Goal: Transaction & Acquisition: Purchase product/service

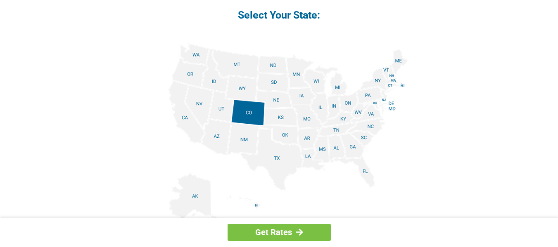
scroll to position [992, 0]
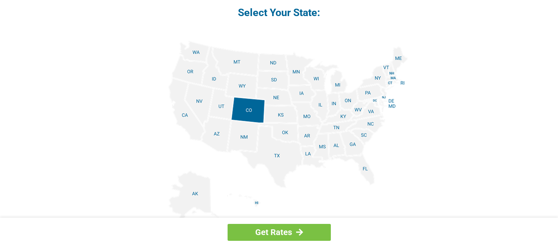
click at [273, 164] on img at bounding box center [279, 134] width 258 height 186
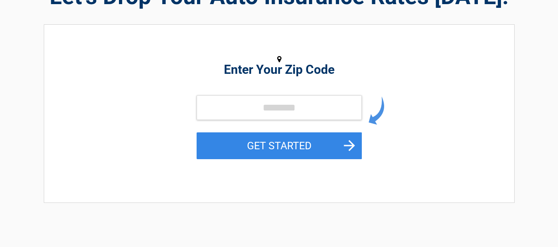
scroll to position [165, 0]
